Goal: Find specific page/section: Find specific page/section

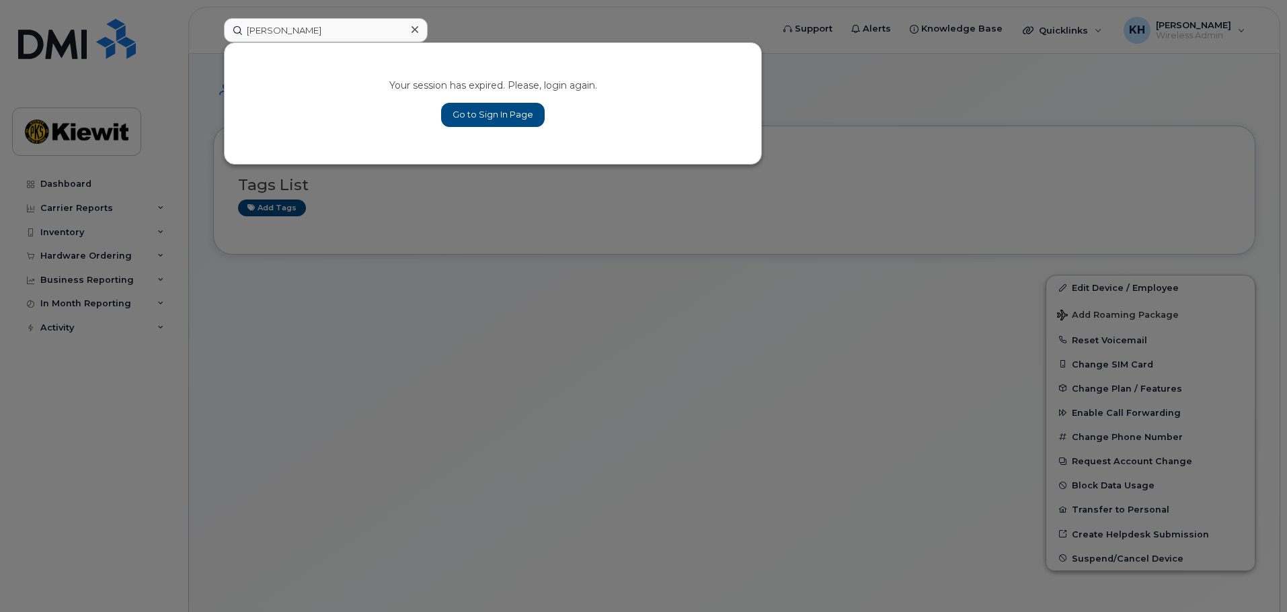
type input "lowther"
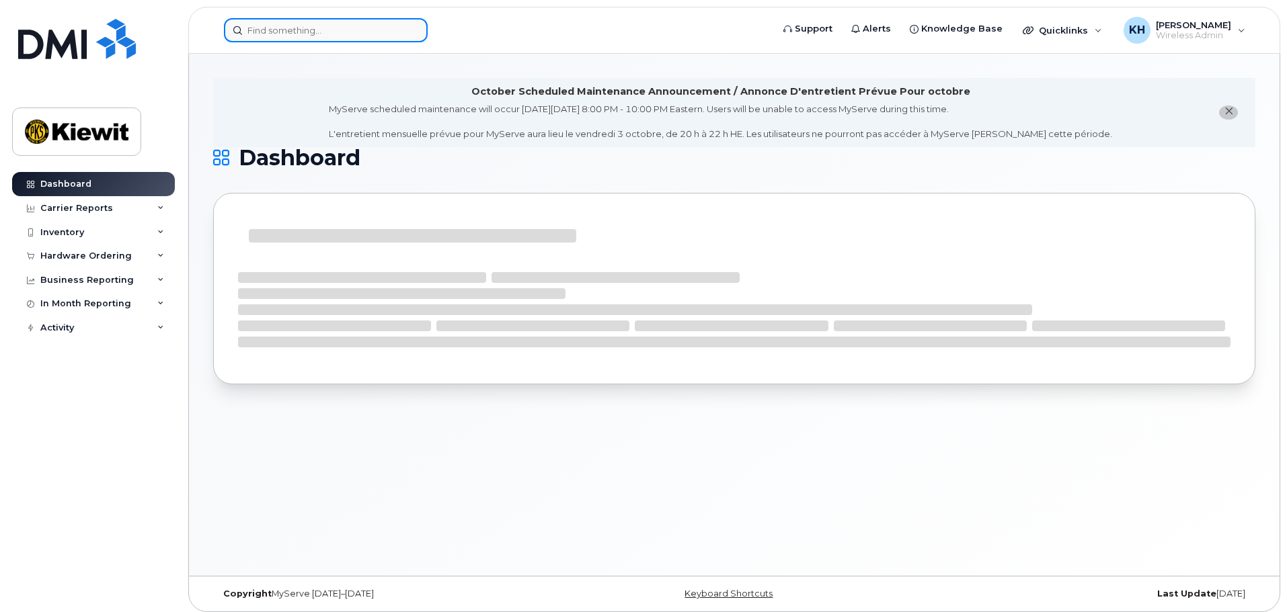
click at [323, 34] on input at bounding box center [326, 30] width 204 height 24
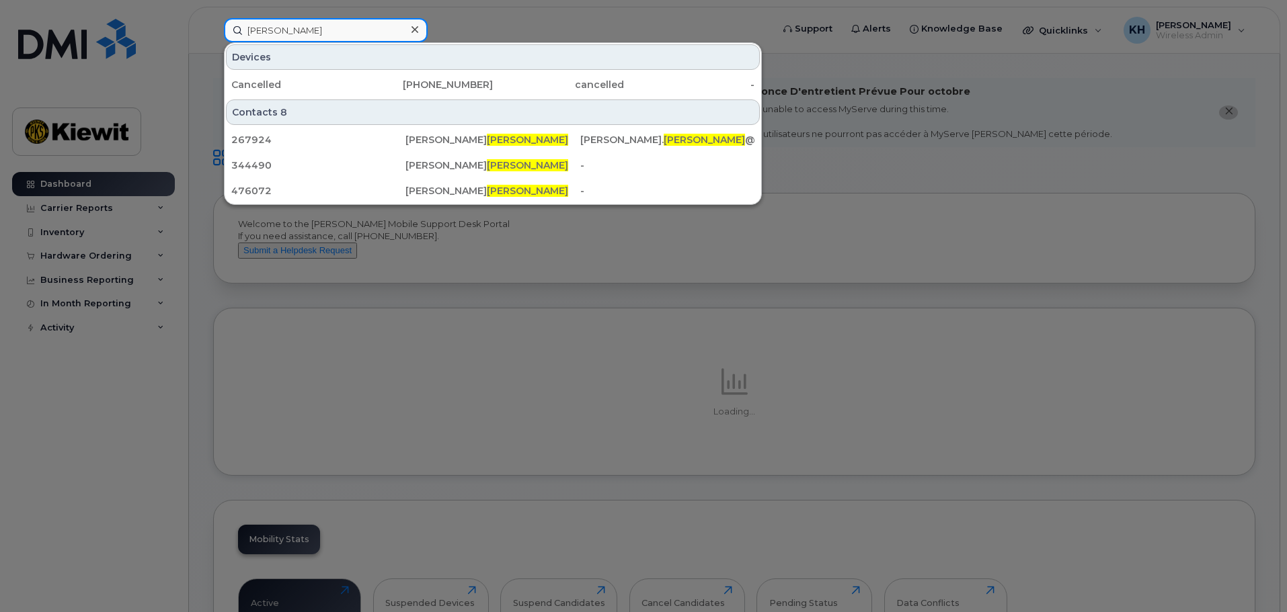
drag, startPoint x: 325, startPoint y: 30, endPoint x: 229, endPoint y: 26, distance: 96.2
click at [229, 26] on input "lowther" at bounding box center [326, 30] width 204 height 24
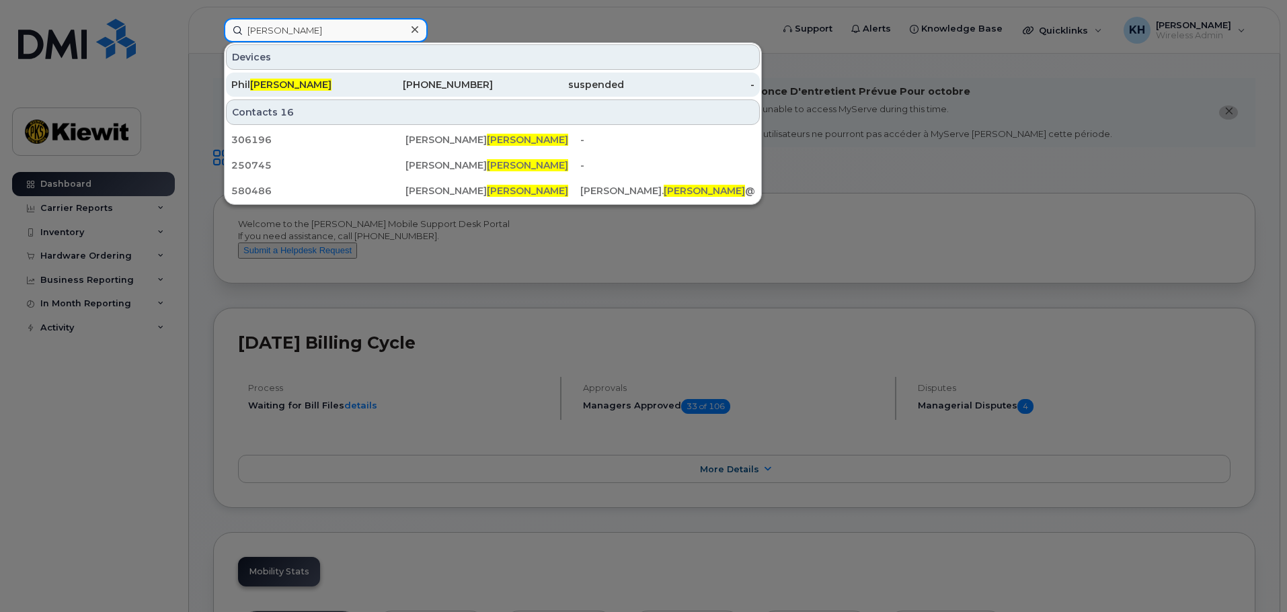
type input "jamieson"
click at [284, 78] on div "Phil Jamieson" at bounding box center [296, 85] width 131 height 24
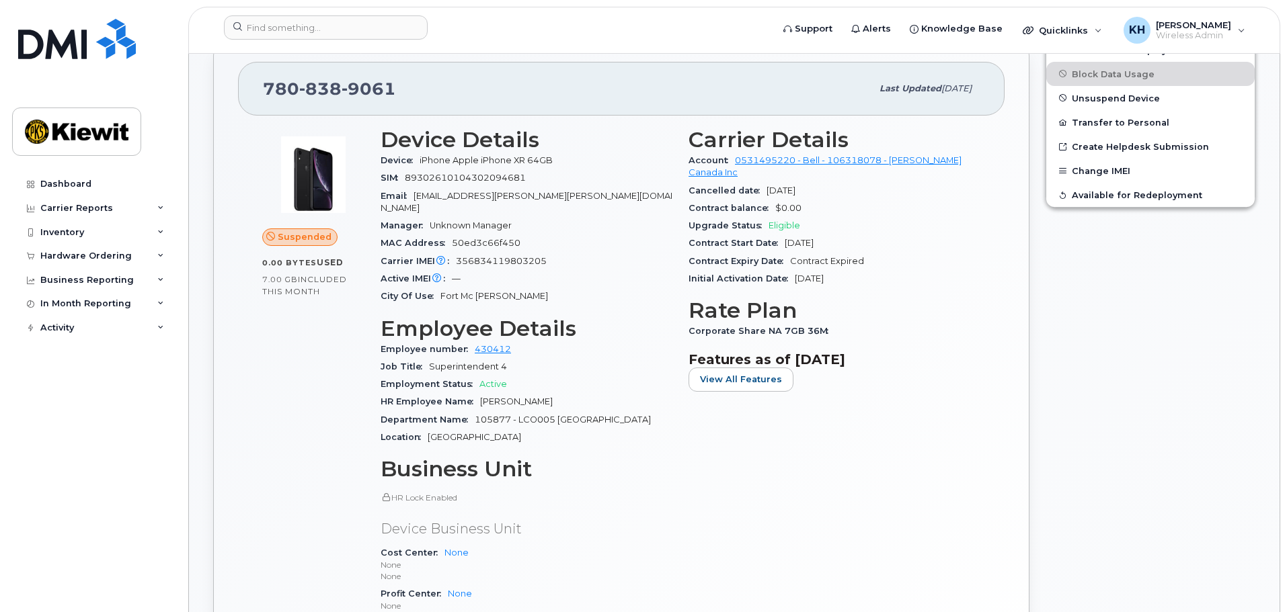
scroll to position [403, 0]
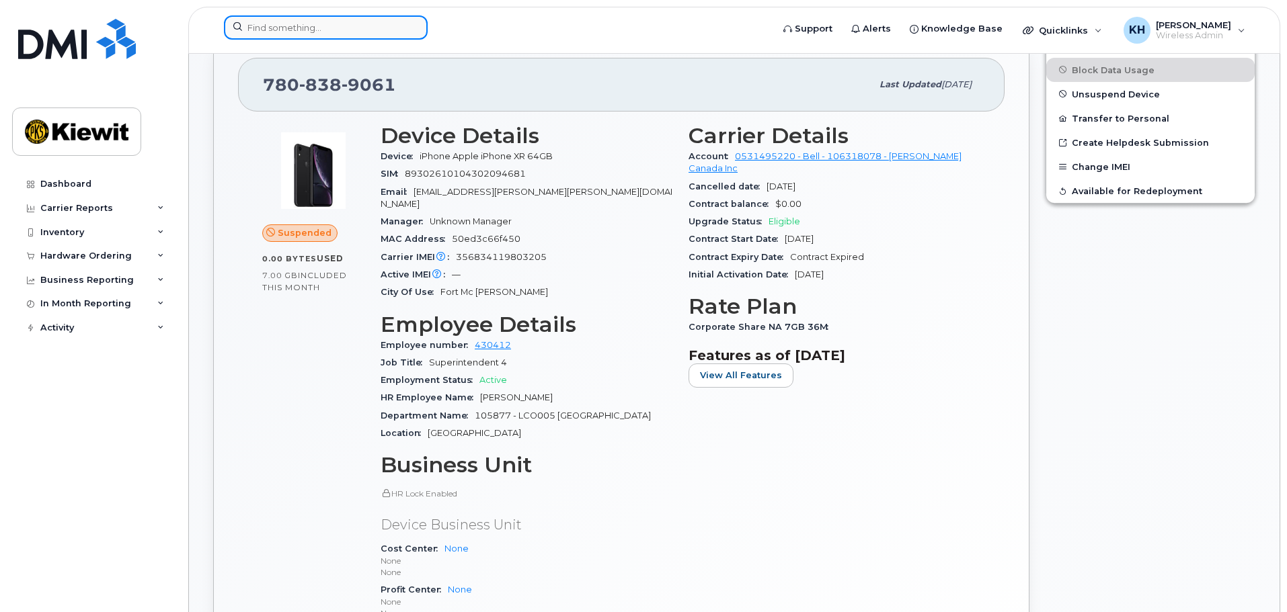
click at [356, 24] on input at bounding box center [326, 27] width 204 height 24
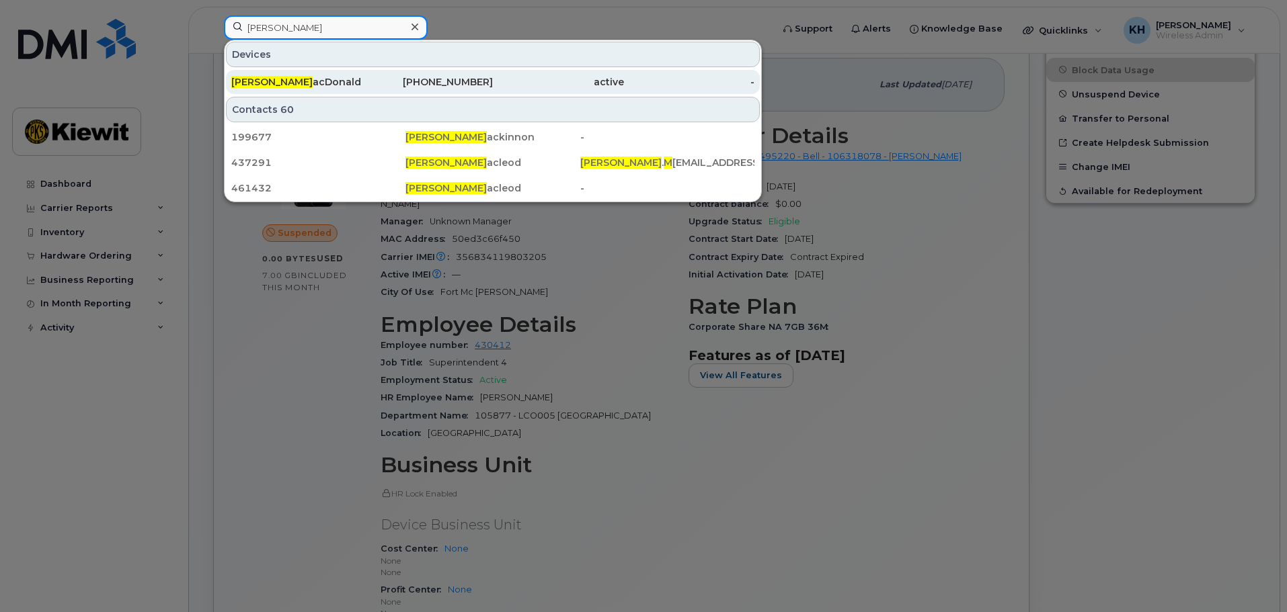
type input "[PERSON_NAME]"
click at [325, 77] on div "[PERSON_NAME] acDonald" at bounding box center [296, 81] width 131 height 13
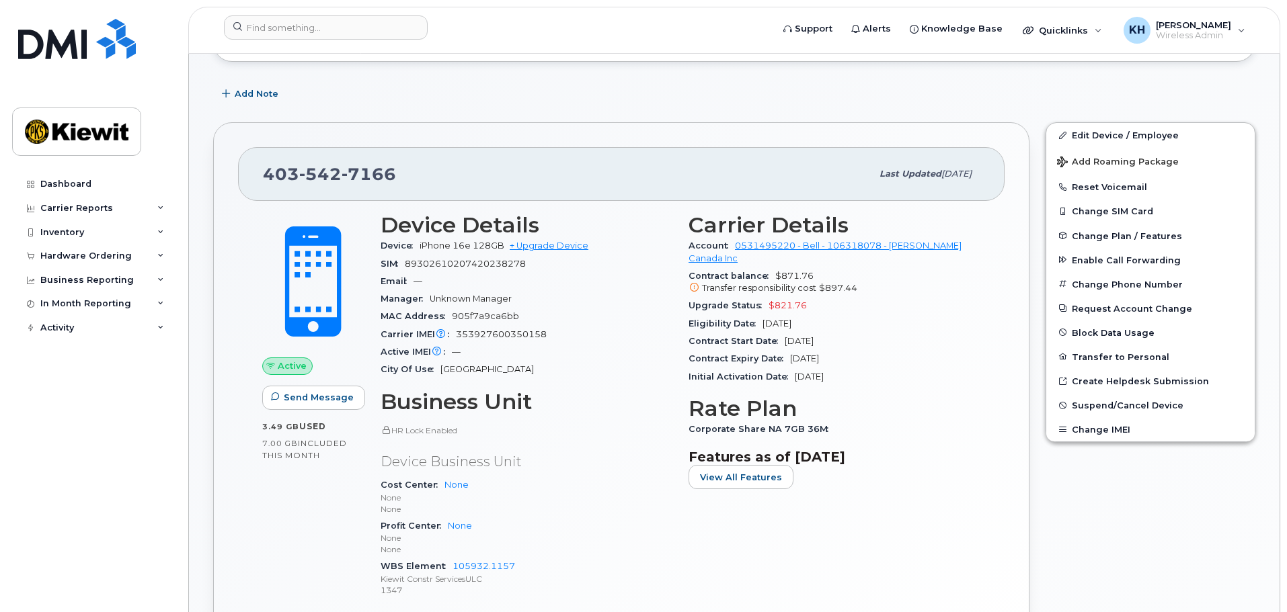
scroll to position [269, 0]
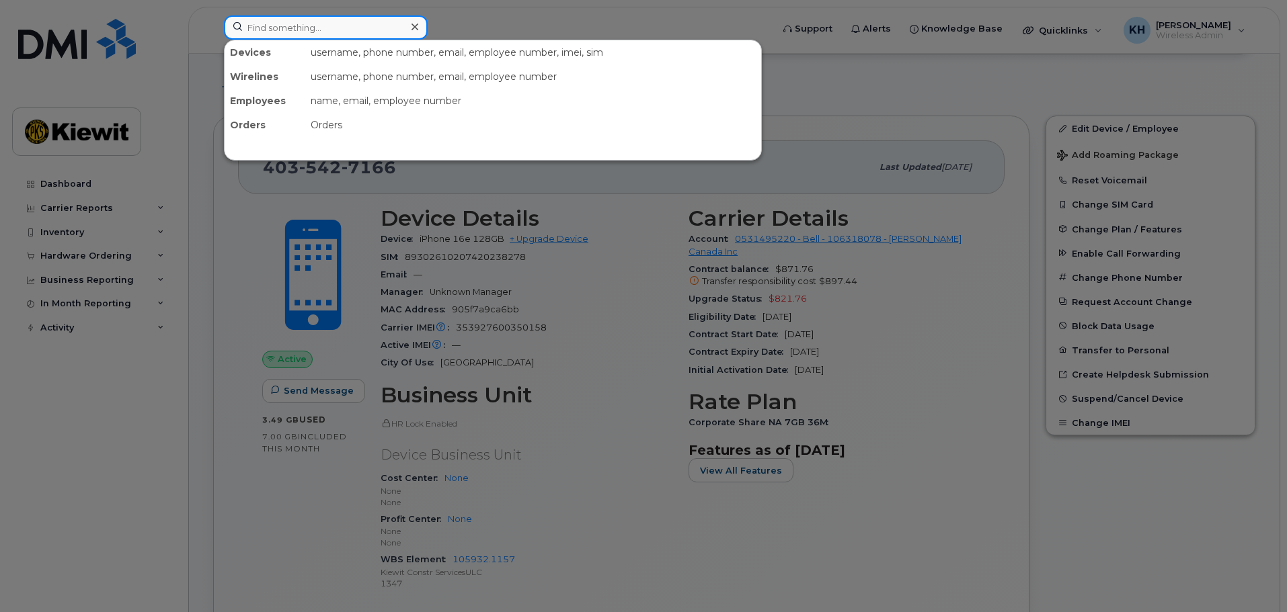
click at [396, 26] on input at bounding box center [326, 27] width 204 height 24
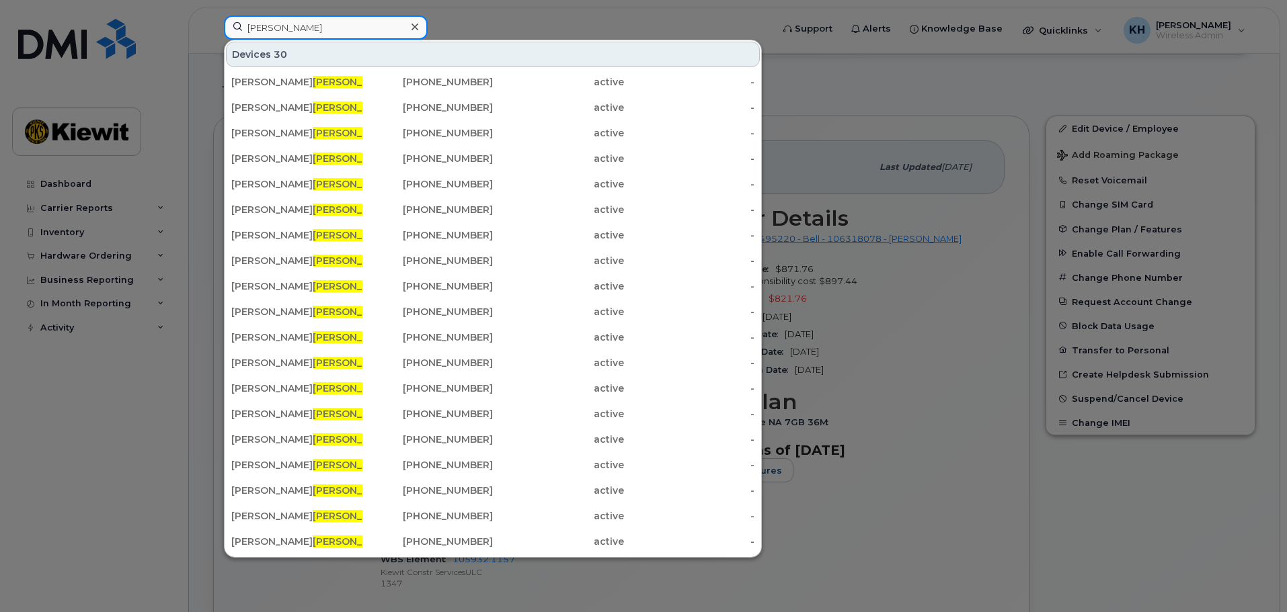
type input "norris"
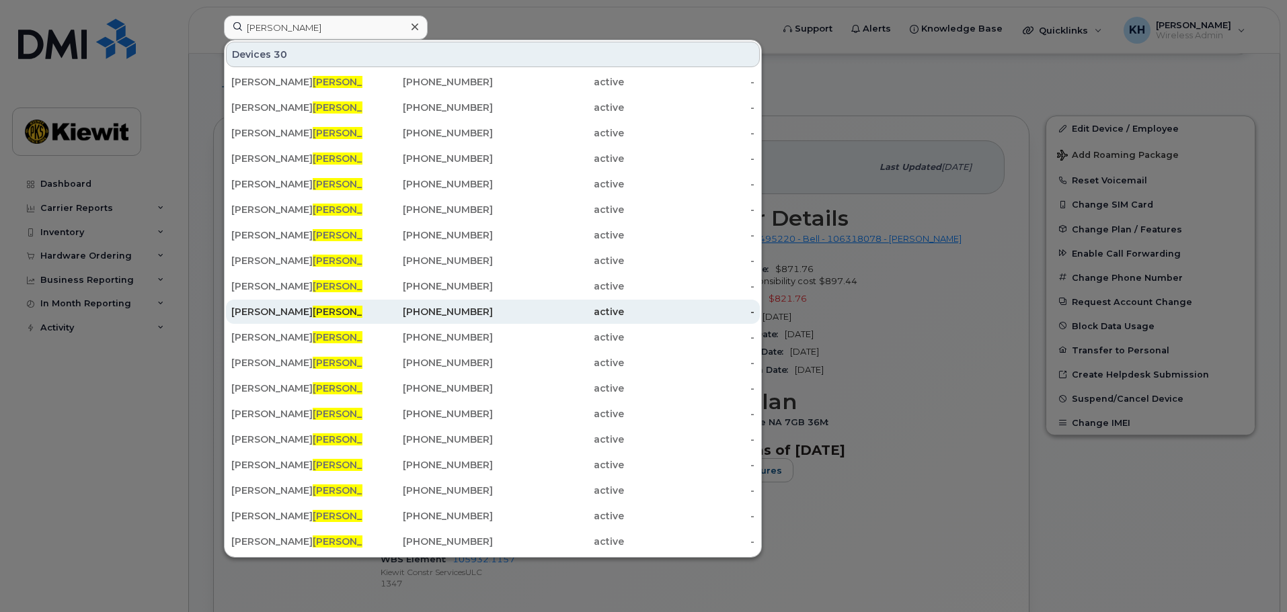
click at [288, 318] on div "Michael Norris Jovix" at bounding box center [296, 311] width 131 height 13
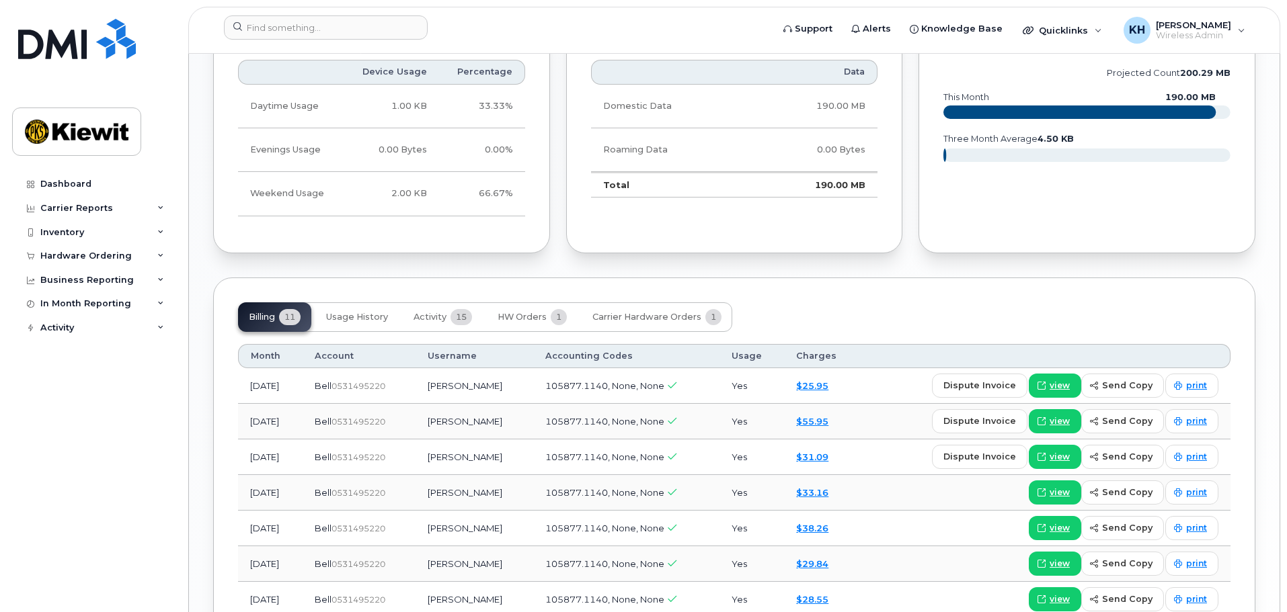
scroll to position [1131, 0]
